Goal: Task Accomplishment & Management: Use online tool/utility

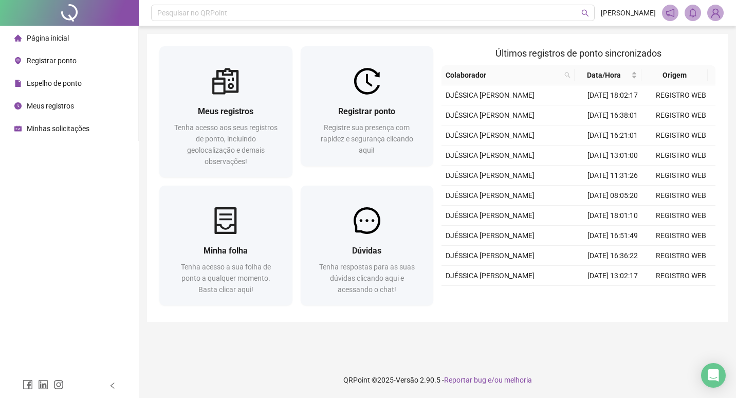
click at [51, 57] on span "Registrar ponto" at bounding box center [52, 61] width 50 height 8
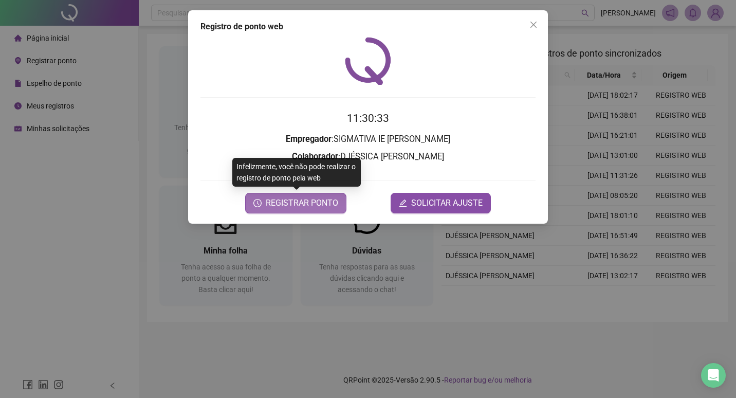
click at [309, 199] on span "REGISTRAR PONTO" at bounding box center [302, 203] width 73 height 12
